Goal: Transaction & Acquisition: Purchase product/service

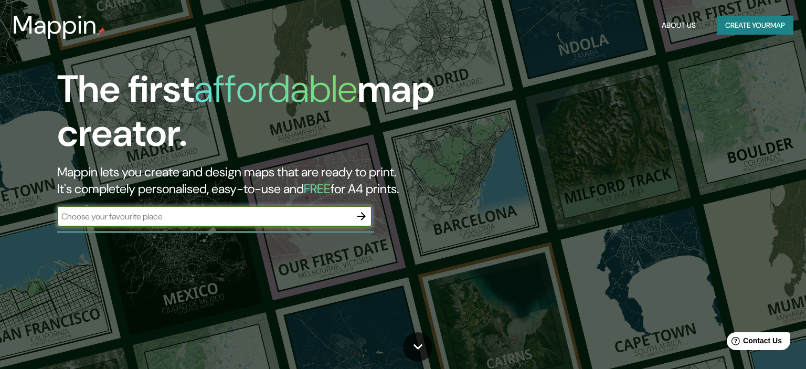
click at [313, 212] on input "text" at bounding box center [204, 216] width 294 height 12
click at [247, 217] on input "text" at bounding box center [204, 216] width 294 height 12
paste input "18.953051292630747, -99.23089066565602"
type input "18.953051292630747, -99.23089066565602"
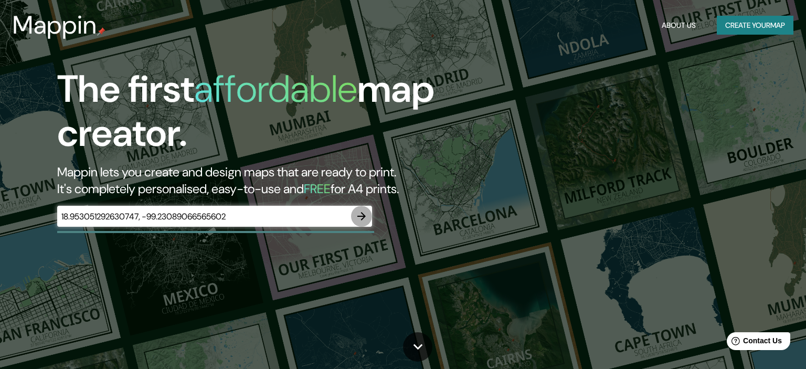
click at [367, 222] on icon "button" at bounding box center [361, 216] width 13 height 13
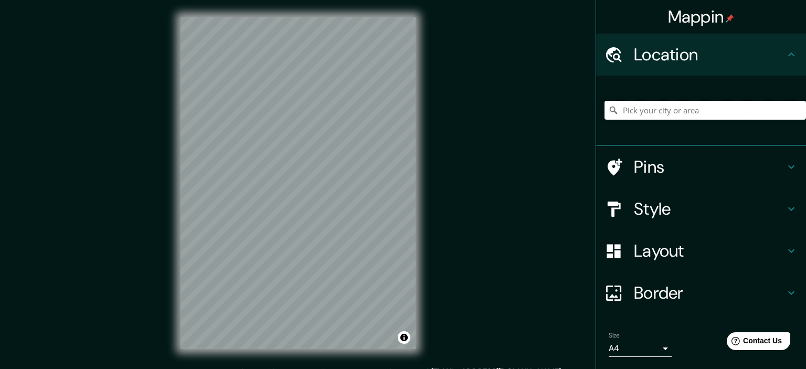
click at [665, 115] on input "Pick your city or area" at bounding box center [704, 110] width 201 height 19
paste input "18.953051292630747, -99.23089066565602"
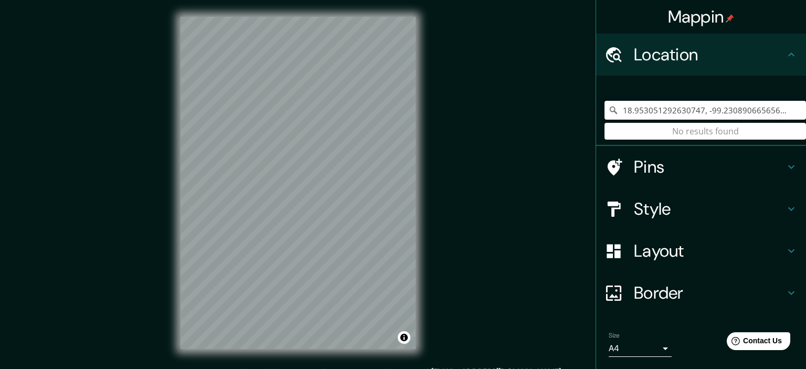
drag, startPoint x: 781, startPoint y: 109, endPoint x: 609, endPoint y: 129, distance: 173.2
click at [610, 120] on input "18.953051292630747, -99.23089066565602" at bounding box center [704, 110] width 201 height 19
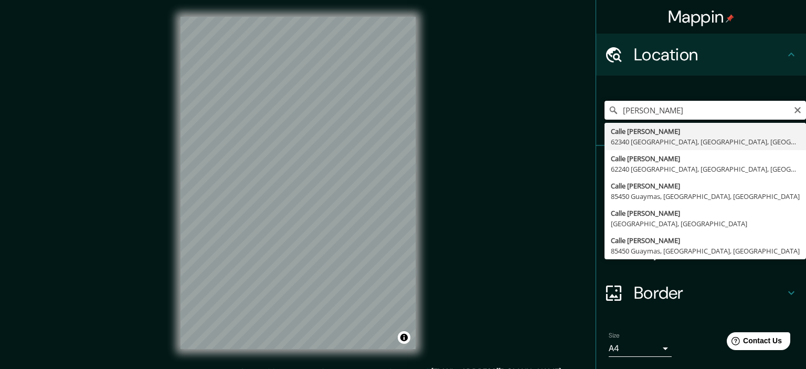
drag, startPoint x: 688, startPoint y: 113, endPoint x: 601, endPoint y: 110, distance: 87.1
click at [604, 110] on input "[PERSON_NAME]" at bounding box center [704, 110] width 201 height 19
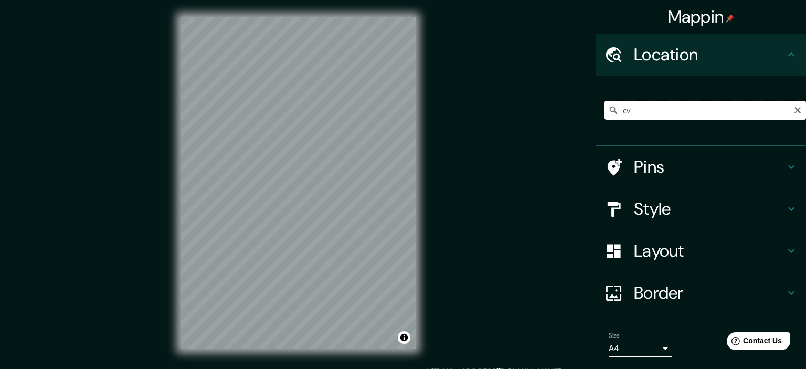
type input "c"
click at [625, 194] on div "Style" at bounding box center [701, 209] width 210 height 42
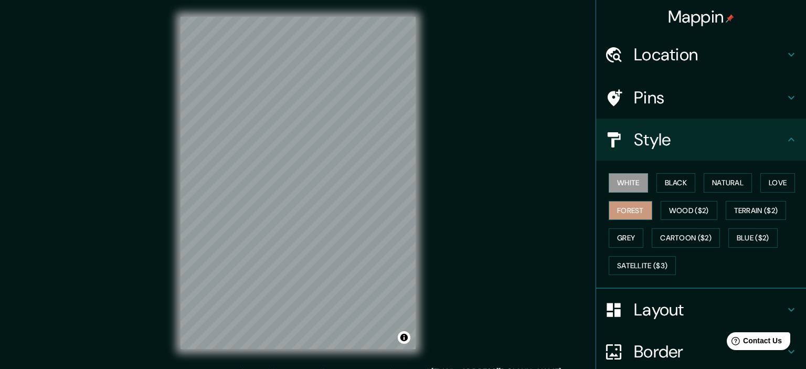
click at [635, 209] on button "Forest" at bounding box center [631, 210] width 44 height 19
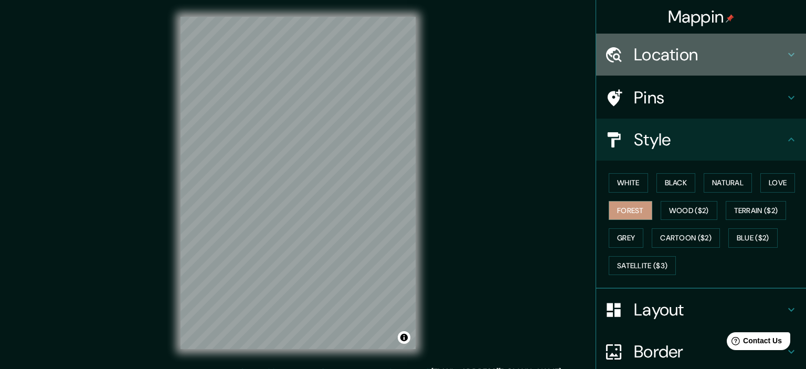
click at [752, 54] on h4 "Location" at bounding box center [709, 54] width 151 height 21
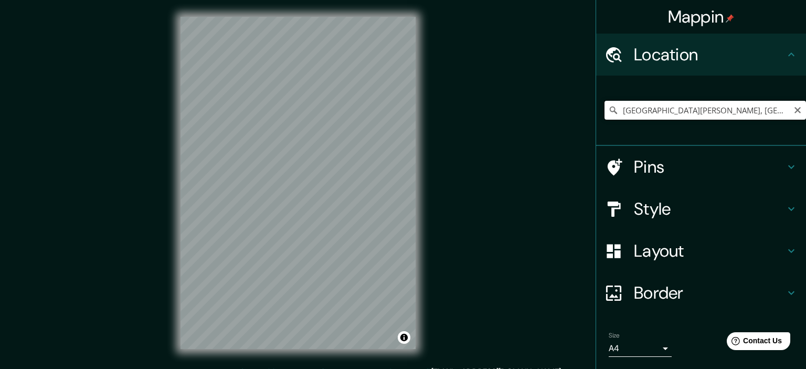
click at [792, 109] on input "[GEOGRAPHIC_DATA][PERSON_NAME], [GEOGRAPHIC_DATA], [GEOGRAPHIC_DATA]" at bounding box center [704, 110] width 201 height 19
click at [645, 113] on input "[GEOGRAPHIC_DATA][PERSON_NAME], [GEOGRAPHIC_DATA], [GEOGRAPHIC_DATA]" at bounding box center [704, 110] width 201 height 19
click at [703, 114] on input "[GEOGRAPHIC_DATA][PERSON_NAME], [GEOGRAPHIC_DATA], [GEOGRAPHIC_DATA]" at bounding box center [704, 110] width 201 height 19
click at [621, 113] on input "[GEOGRAPHIC_DATA][PERSON_NAME], [GEOGRAPHIC_DATA], [GEOGRAPHIC_DATA]" at bounding box center [704, 110] width 201 height 19
drag, startPoint x: 748, startPoint y: 111, endPoint x: 755, endPoint y: 111, distance: 7.4
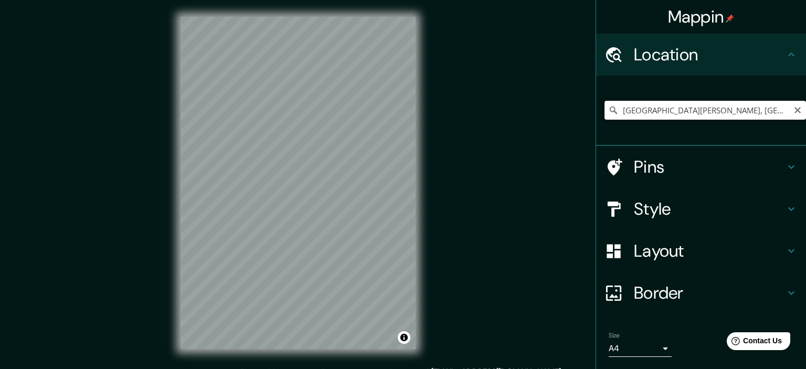
click at [749, 111] on input "[GEOGRAPHIC_DATA][PERSON_NAME], [GEOGRAPHIC_DATA], [GEOGRAPHIC_DATA]" at bounding box center [704, 110] width 201 height 19
drag, startPoint x: 720, startPoint y: 109, endPoint x: 796, endPoint y: 115, distance: 76.8
click at [796, 115] on input "[GEOGRAPHIC_DATA][PERSON_NAME], [GEOGRAPHIC_DATA], [GEOGRAPHIC_DATA]" at bounding box center [704, 110] width 201 height 19
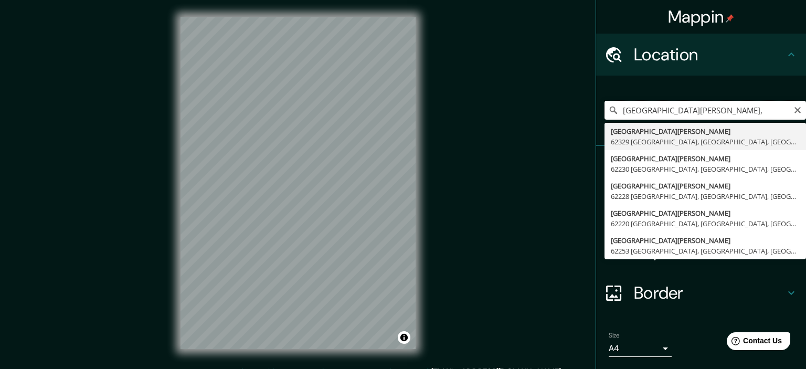
paste input "[PERSON_NAME] Cuernavaca, [GEOGRAPHIC_DATA]"
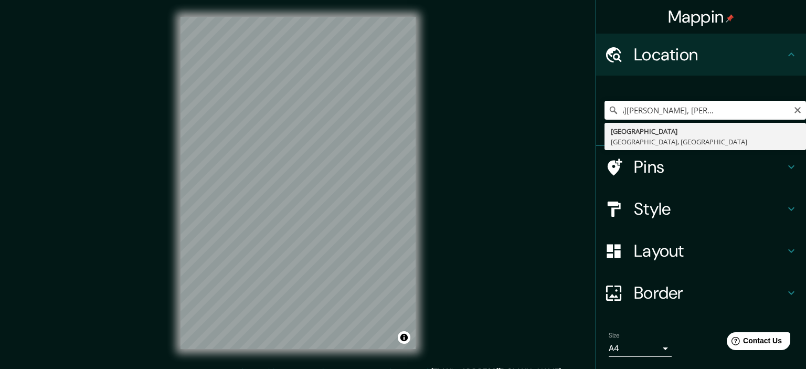
type input "[GEOGRAPHIC_DATA], [GEOGRAPHIC_DATA], [GEOGRAPHIC_DATA]"
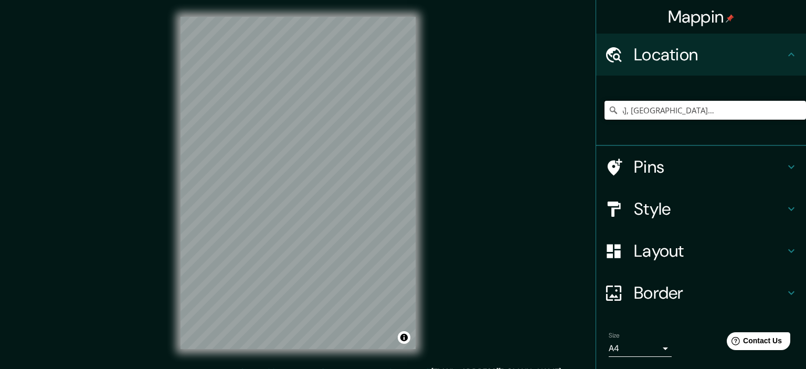
scroll to position [0, 0]
click at [695, 199] on h4 "Style" at bounding box center [709, 208] width 151 height 21
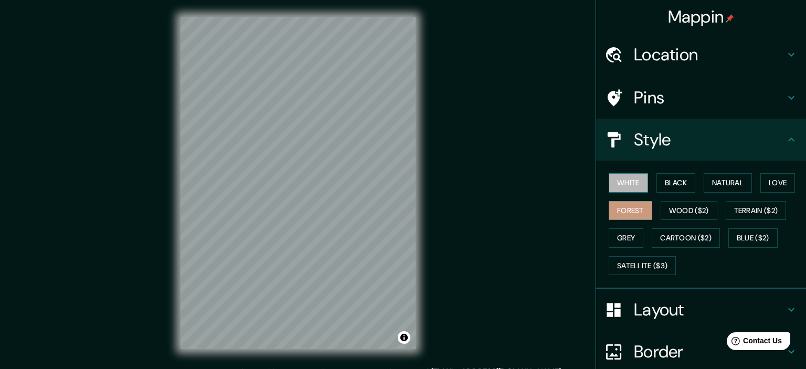
click at [637, 192] on button "White" at bounding box center [628, 182] width 39 height 19
click at [668, 183] on button "Black" at bounding box center [675, 182] width 39 height 19
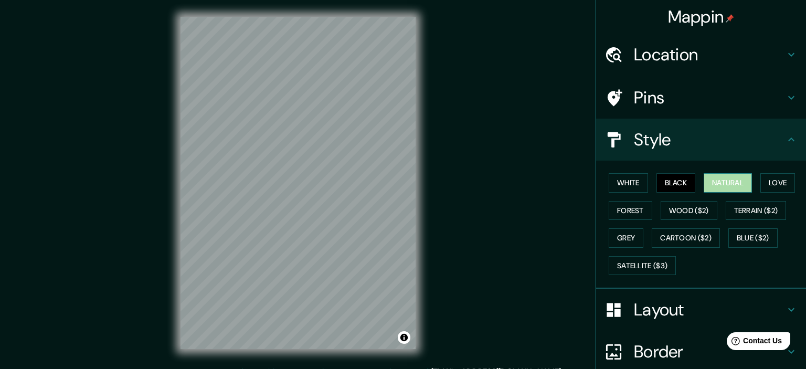
click at [718, 186] on button "Natural" at bounding box center [728, 182] width 48 height 19
click at [761, 211] on button "Terrain ($2)" at bounding box center [756, 210] width 61 height 19
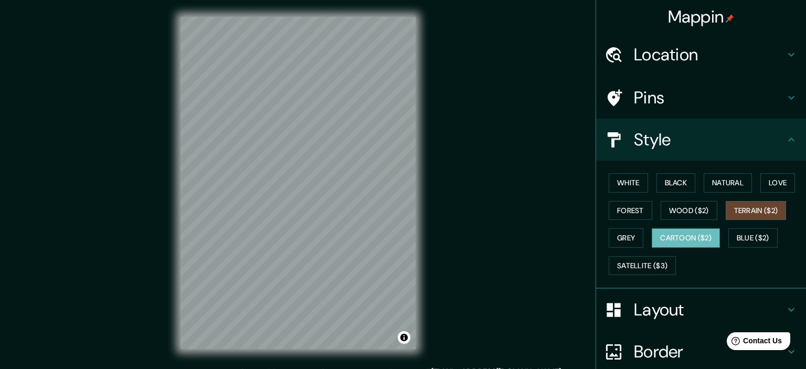
click at [699, 231] on button "Cartoon ($2)" at bounding box center [686, 237] width 68 height 19
click at [440, 132] on div "Mappin Location [GEOGRAPHIC_DATA], [GEOGRAPHIC_DATA], [GEOGRAPHIC_DATA] Pins St…" at bounding box center [403, 191] width 806 height 382
click at [637, 264] on button "Satellite ($3)" at bounding box center [642, 265] width 67 height 19
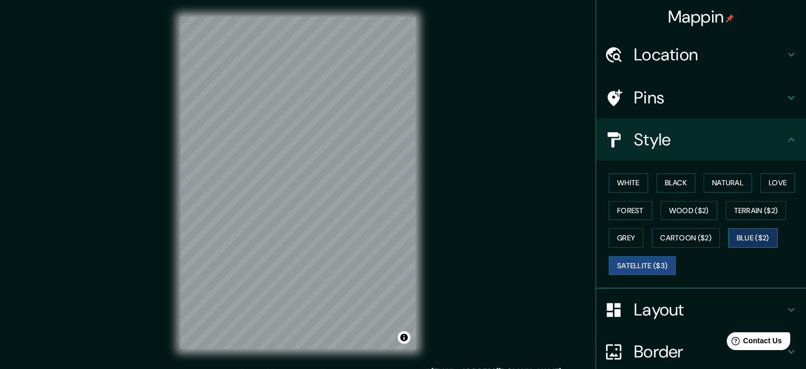
click at [743, 234] on button "Blue ($2)" at bounding box center [752, 237] width 49 height 19
click at [642, 189] on button "White" at bounding box center [628, 182] width 39 height 19
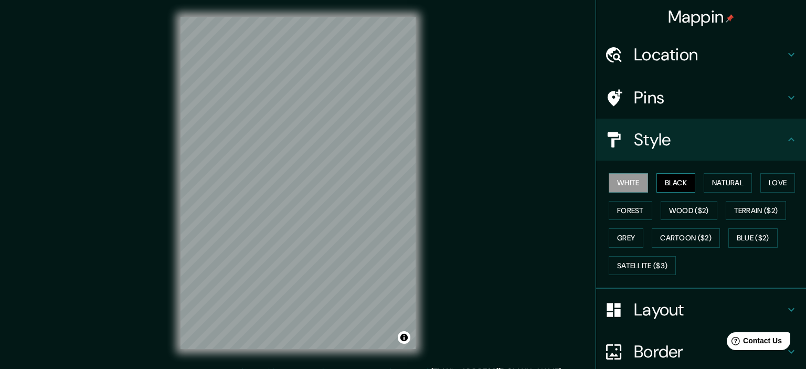
click at [673, 183] on button "Black" at bounding box center [675, 182] width 39 height 19
click at [720, 188] on button "Natural" at bounding box center [728, 182] width 48 height 19
click at [758, 186] on div "White Black Natural Love Forest Wood ($2) Terrain ($2) Grey Cartoon ($2) Blue (…" at bounding box center [704, 224] width 201 height 110
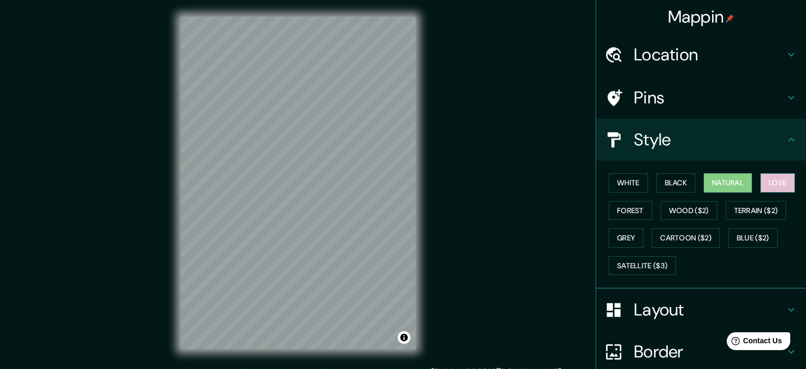
click at [764, 189] on button "Love" at bounding box center [777, 182] width 35 height 19
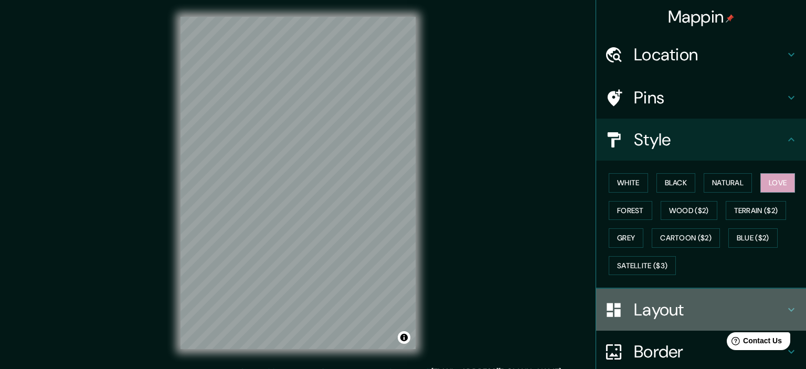
click at [658, 305] on h4 "Layout" at bounding box center [709, 309] width 151 height 21
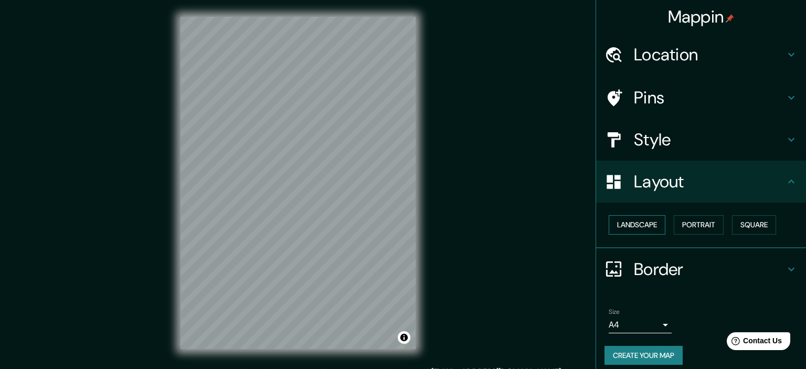
click at [641, 224] on button "Landscape" at bounding box center [637, 224] width 57 height 19
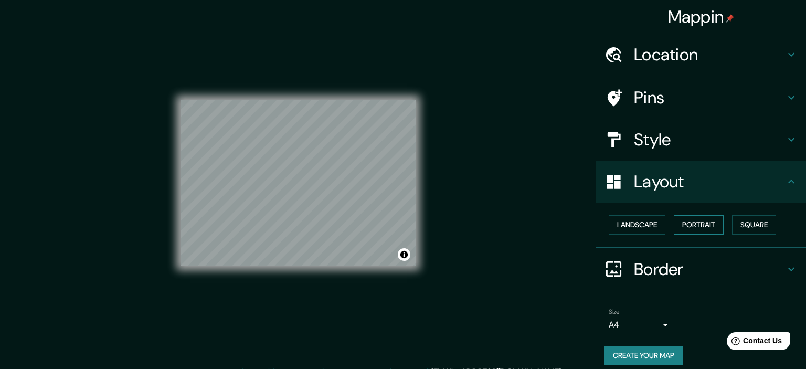
click at [706, 220] on button "Portrait" at bounding box center [699, 224] width 50 height 19
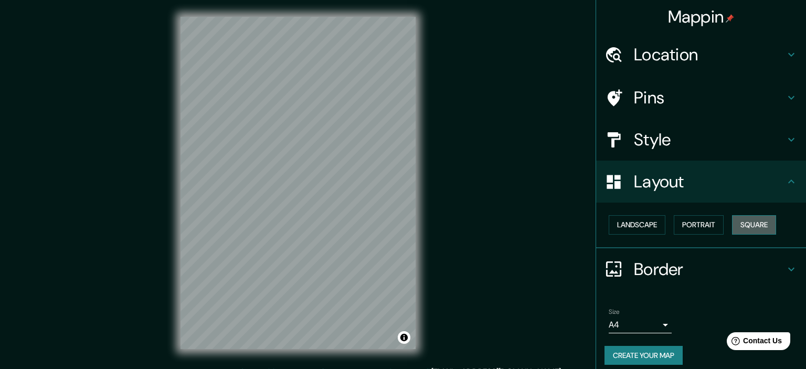
click at [742, 220] on button "Square" at bounding box center [754, 224] width 44 height 19
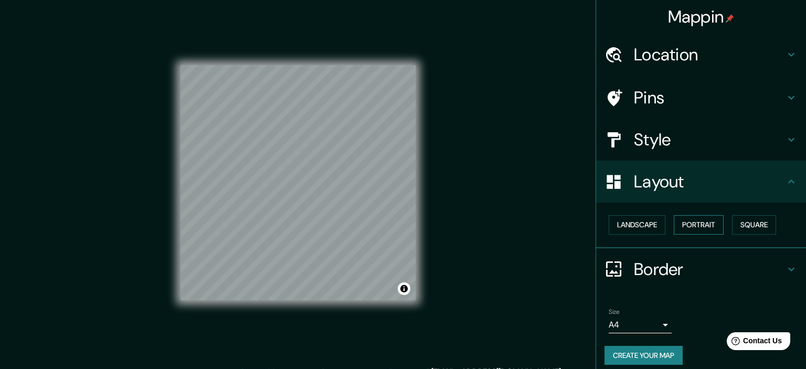
click at [679, 227] on button "Portrait" at bounding box center [699, 224] width 50 height 19
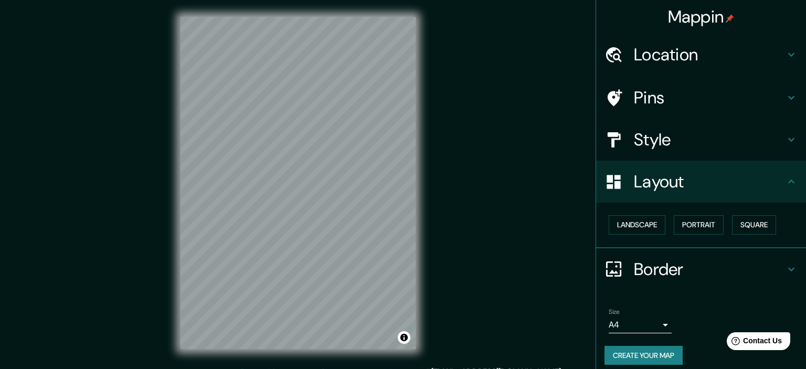
click at [668, 228] on div "Landscape [GEOGRAPHIC_DATA]" at bounding box center [704, 225] width 201 height 28
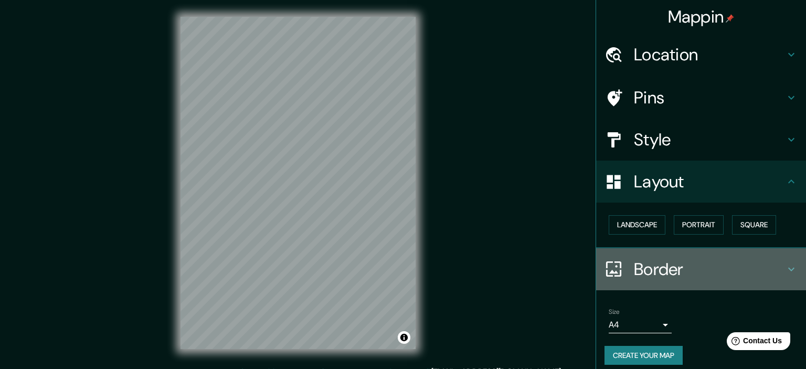
click at [670, 274] on h4 "Border" at bounding box center [709, 269] width 151 height 21
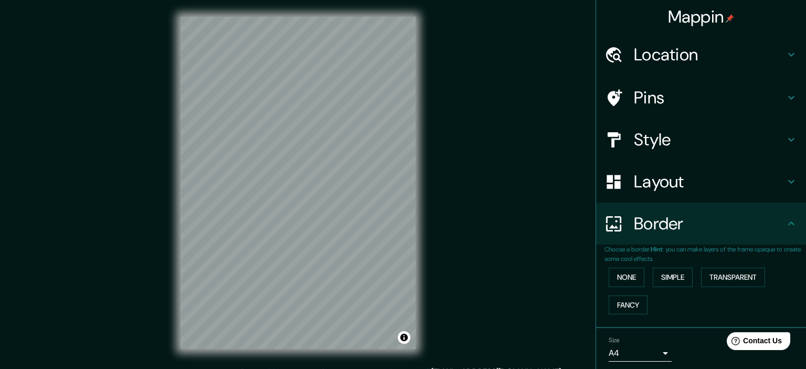
click at [692, 100] on h4 "Pins" at bounding box center [709, 97] width 151 height 21
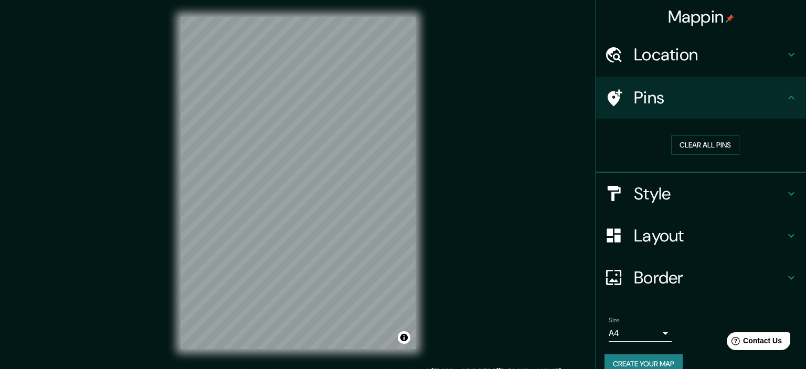
click at [694, 181] on div "Style" at bounding box center [701, 194] width 210 height 42
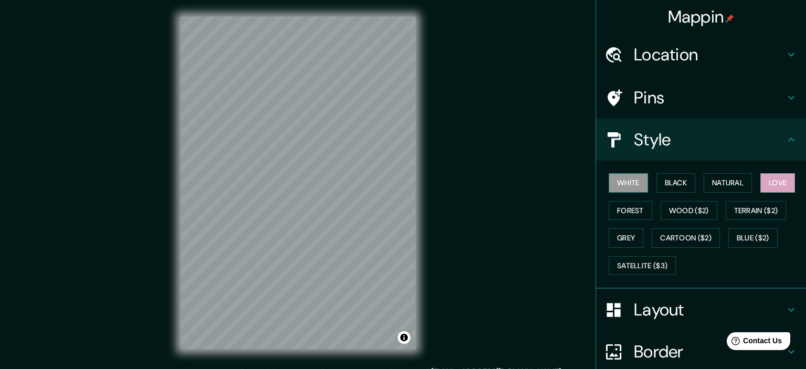
click at [643, 184] on button "White" at bounding box center [628, 182] width 39 height 19
click at [719, 172] on div "White Black Natural Love Forest Wood ($2) Terrain ($2) Grey Cartoon ($2) Blue (…" at bounding box center [704, 224] width 201 height 110
click at [724, 180] on button "Natural" at bounding box center [728, 182] width 48 height 19
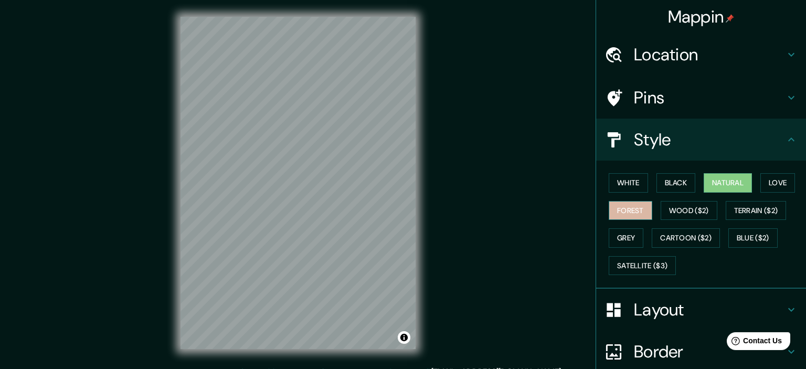
click at [622, 201] on button "Forest" at bounding box center [631, 210] width 44 height 19
